Goal: Information Seeking & Learning: Find specific fact

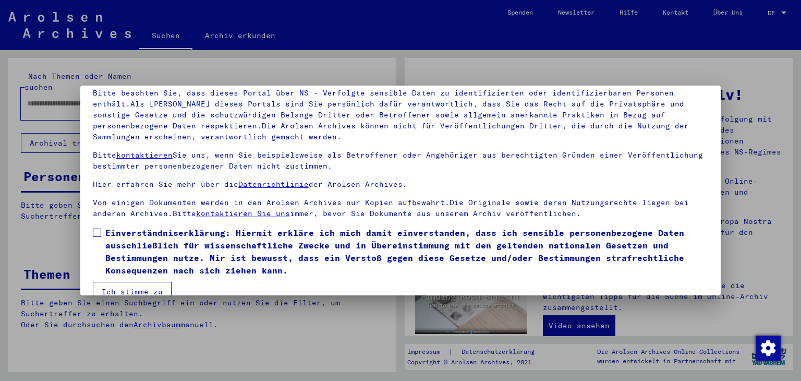
scroll to position [90, 0]
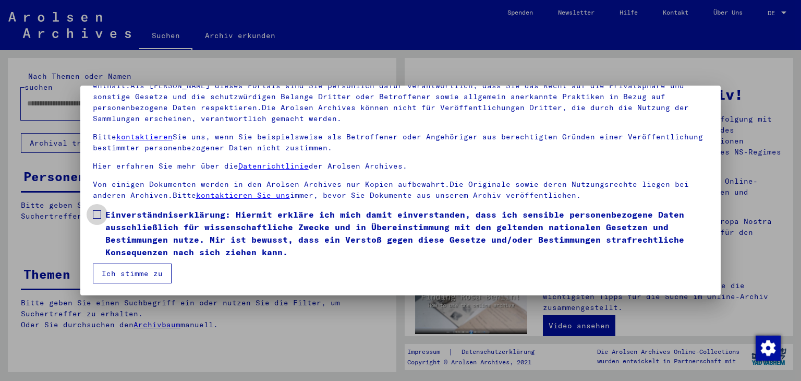
drag, startPoint x: 96, startPoint y: 215, endPoint x: 88, endPoint y: 221, distance: 10.8
click at [96, 215] on span at bounding box center [97, 214] width 8 height 8
click at [124, 277] on button "Ich stimme zu" at bounding box center [132, 273] width 79 height 20
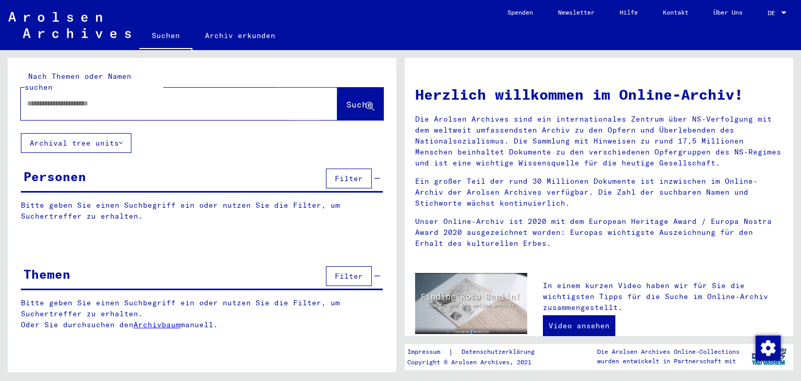
click at [346, 99] on span "Suche" at bounding box center [359, 104] width 26 height 10
click at [133, 98] on input "text" at bounding box center [166, 103] width 279 height 11
click at [179, 39] on link "Suchen" at bounding box center [165, 36] width 53 height 27
drag, startPoint x: 29, startPoint y: 92, endPoint x: 76, endPoint y: 98, distance: 47.3
click at [28, 98] on input "text" at bounding box center [166, 103] width 279 height 11
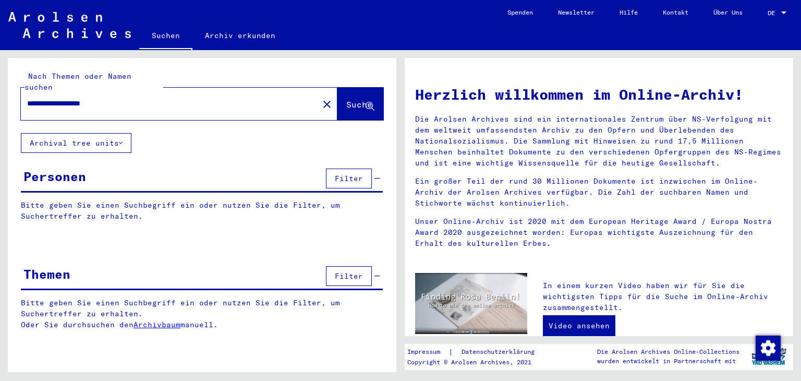
type input "**********"
click at [347, 99] on span "Suche" at bounding box center [359, 104] width 26 height 10
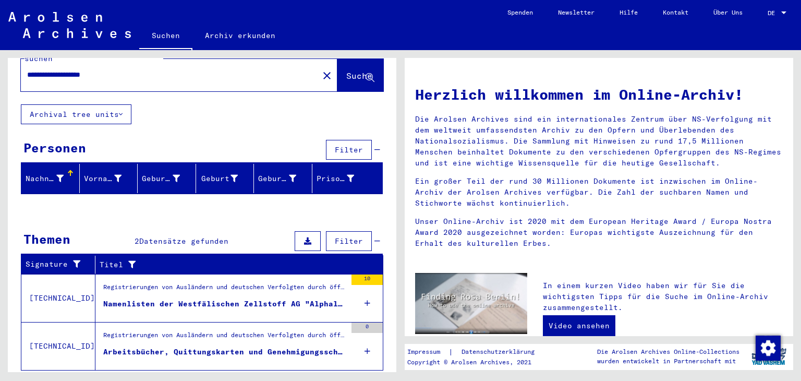
scroll to position [44, 0]
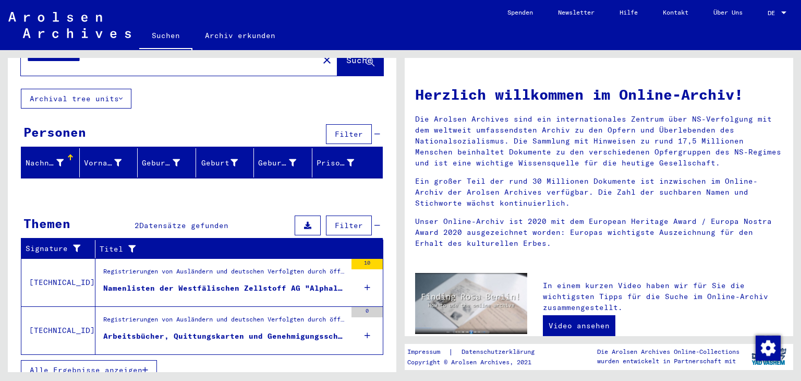
click at [203, 331] on div "Arbeitsbücher, Quittungskarten und Genehmigungsscheine der Aschaffenburger Zell…" at bounding box center [224, 336] width 243 height 11
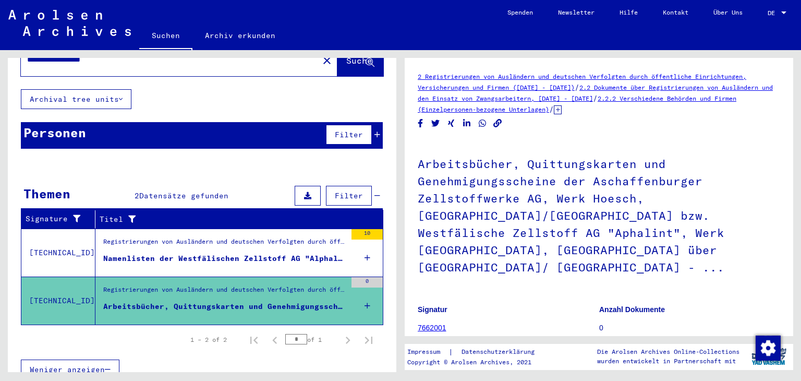
click at [429, 323] on link "7662001" at bounding box center [432, 327] width 29 height 8
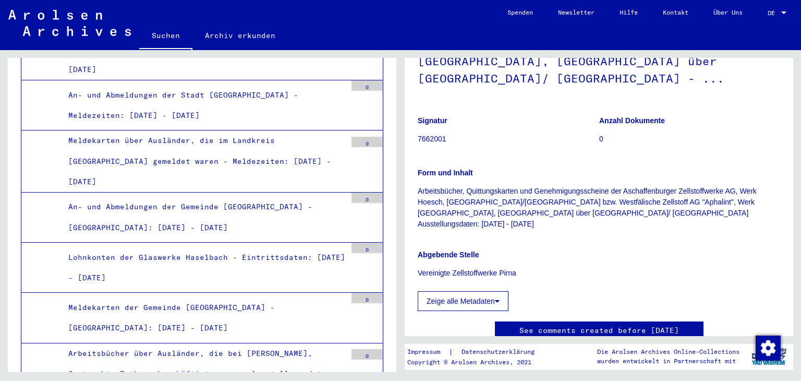
scroll to position [209, 0]
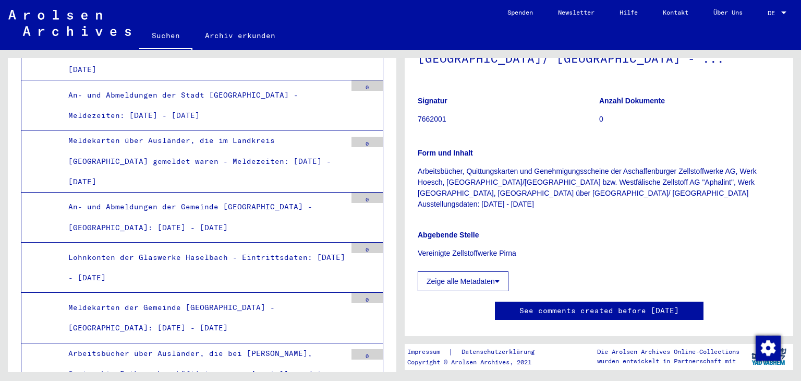
click at [459, 271] on button "Zeige alle Metadaten" at bounding box center [463, 281] width 91 height 20
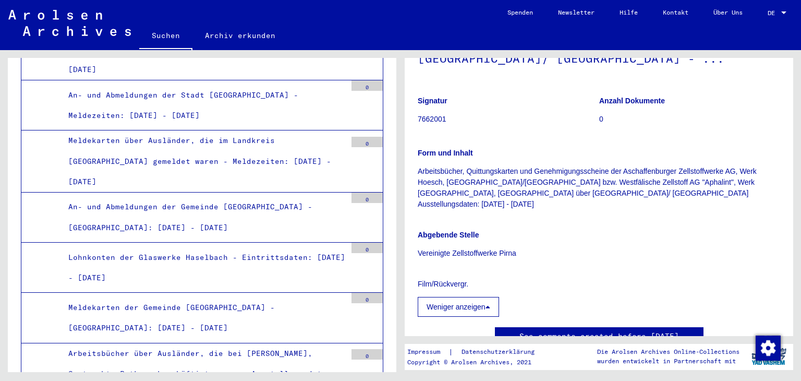
click at [451, 297] on button "Weniger anzeigen" at bounding box center [458, 307] width 81 height 20
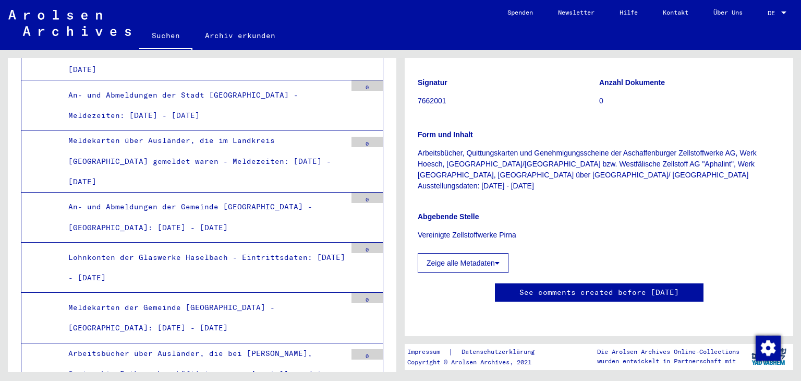
click at [463, 253] on button "Zeige alle Metadaten" at bounding box center [463, 263] width 91 height 20
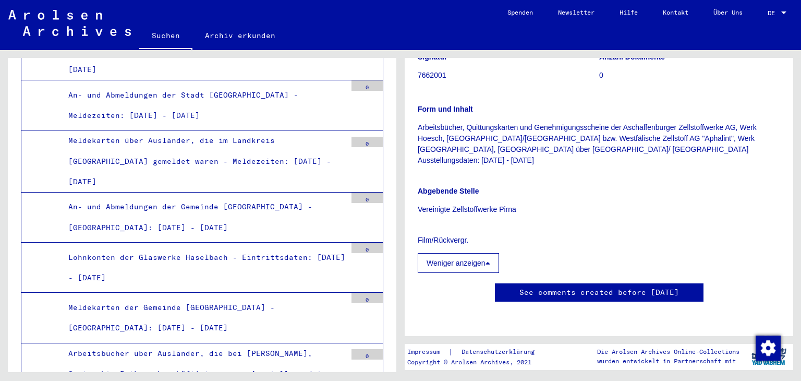
click at [538, 287] on link "See comments created before [DATE]" at bounding box center [599, 292] width 160 height 11
drag, startPoint x: 205, startPoint y: 220, endPoint x: 195, endPoint y: 222, distance: 10.6
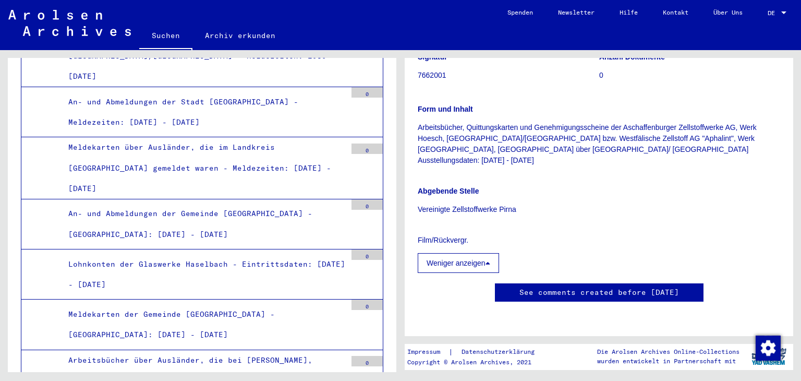
scroll to position [66143, 0]
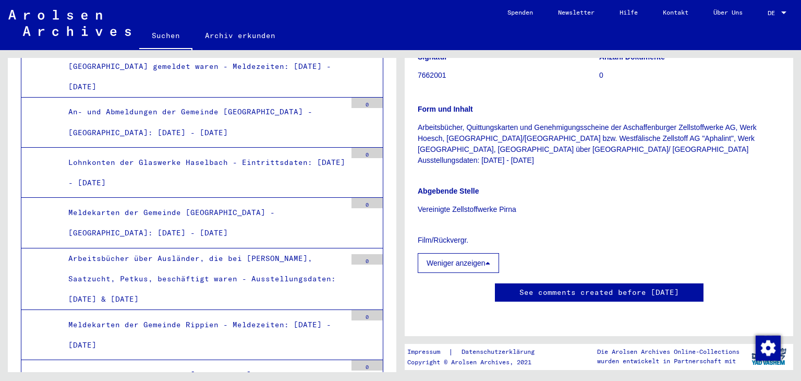
scroll to position [253, 0]
